Goal: Navigation & Orientation: Go to known website

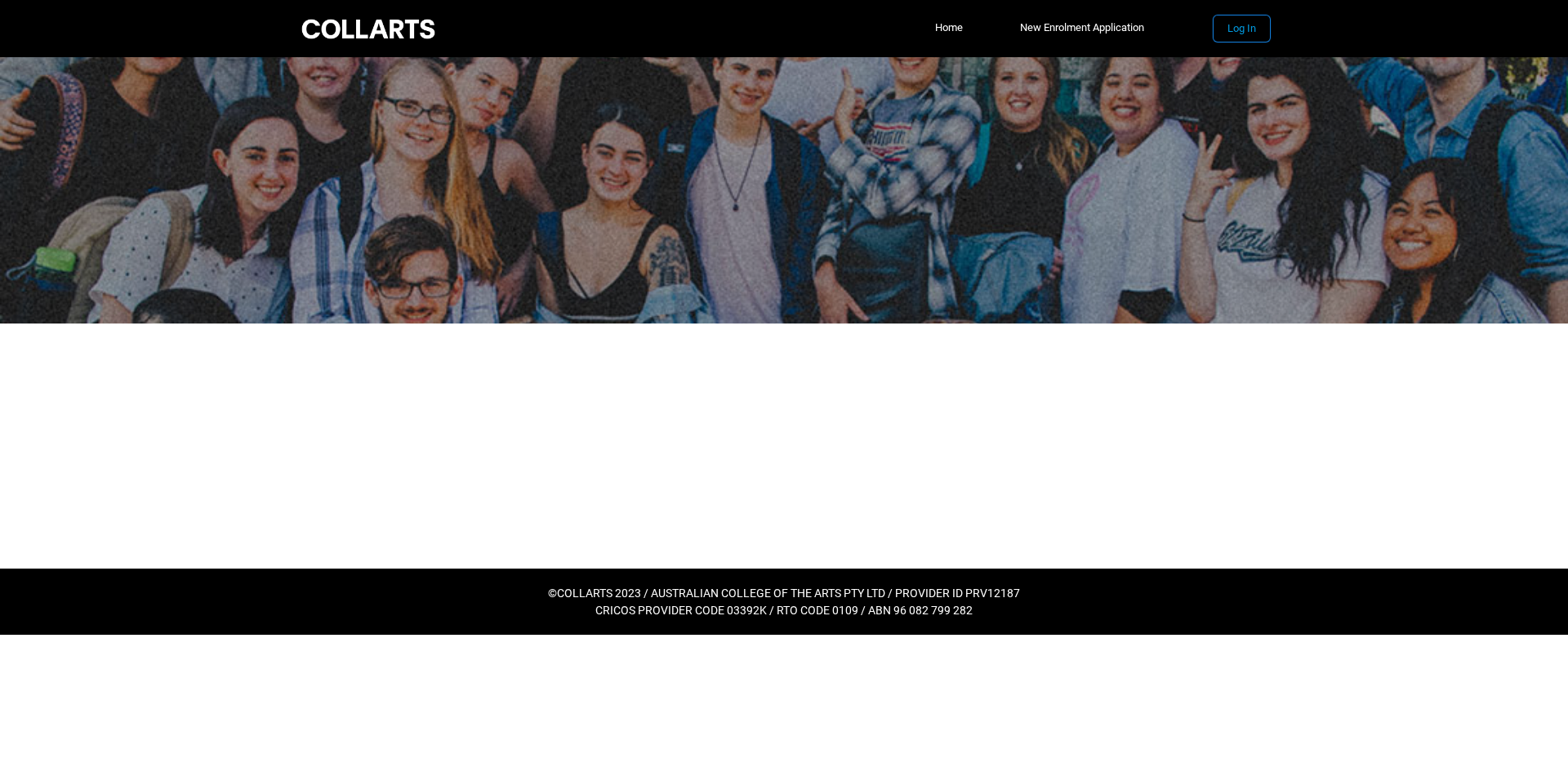
click at [1233, 33] on button "Log In" at bounding box center [1242, 29] width 57 height 26
